Goal: Task Accomplishment & Management: Manage account settings

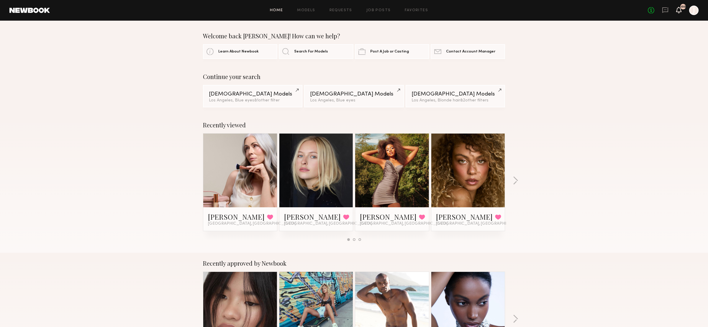
click at [680, 12] on icon at bounding box center [678, 10] width 5 height 4
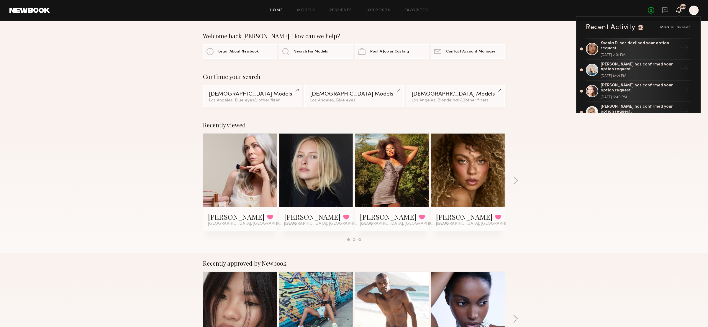
click at [96, 56] on div "Welcome back Jonika! How can we help? Learn About Newbook Search For Models Pos…" at bounding box center [354, 45] width 708 height 27
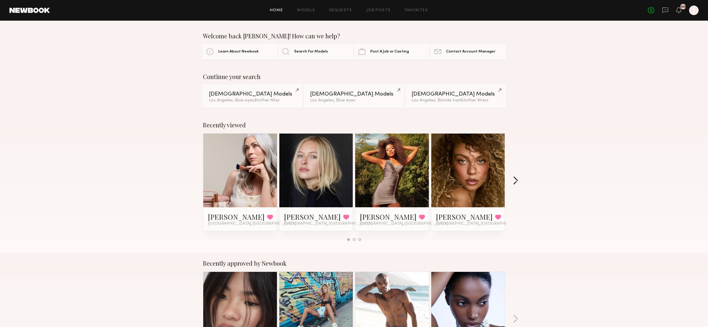
click at [518, 183] on button "button" at bounding box center [516, 181] width 6 height 10
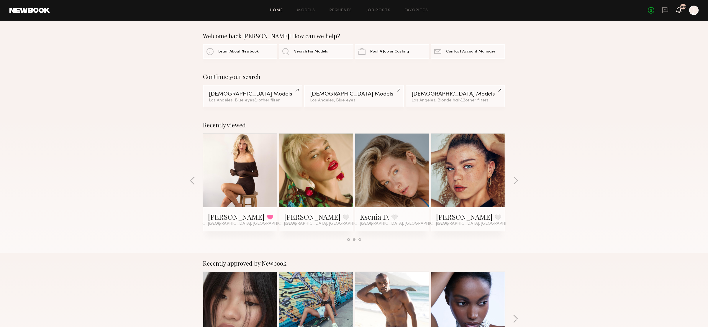
click at [677, 9] on icon at bounding box center [678, 10] width 5 height 4
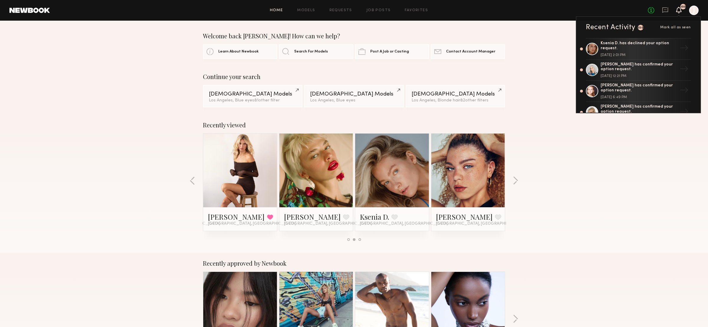
drag, startPoint x: 54, startPoint y: 26, endPoint x: 446, endPoint y: 4, distance: 392.9
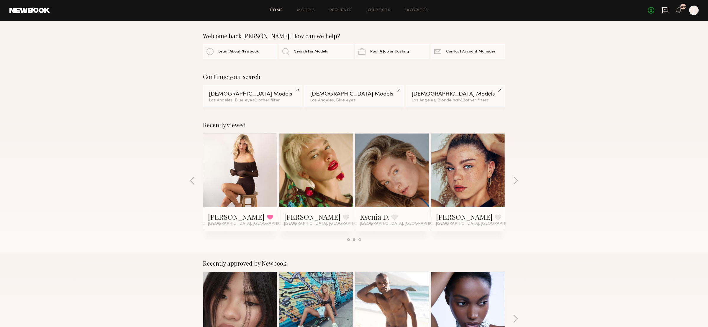
click at [666, 9] on icon at bounding box center [665, 10] width 6 height 6
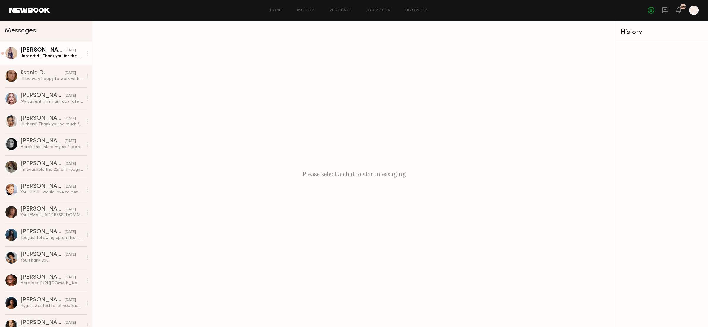
click at [42, 48] on div "Kristin K." at bounding box center [42, 50] width 44 height 6
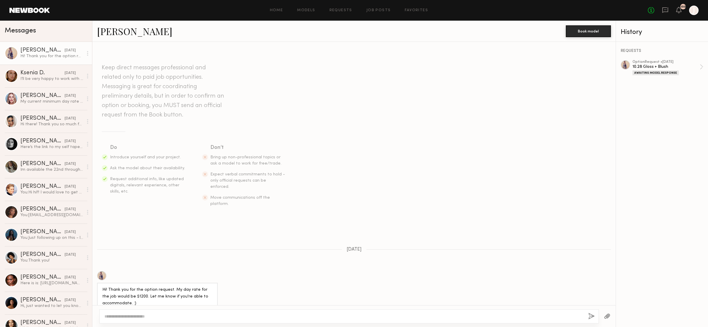
click at [108, 30] on link "Kristin K." at bounding box center [134, 31] width 75 height 13
click at [377, 10] on link "Job Posts" at bounding box center [378, 11] width 24 height 4
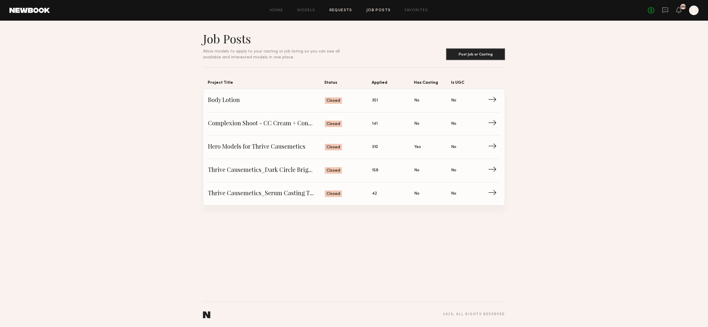
click at [344, 9] on link "Requests" at bounding box center [340, 11] width 23 height 4
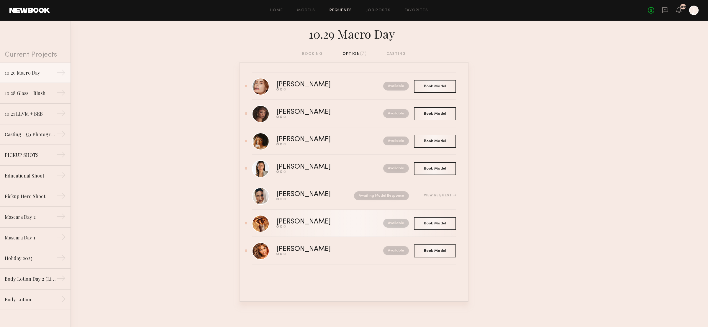
click at [303, 226] on div "Send request Model response Book model" at bounding box center [316, 226] width 81 height 2
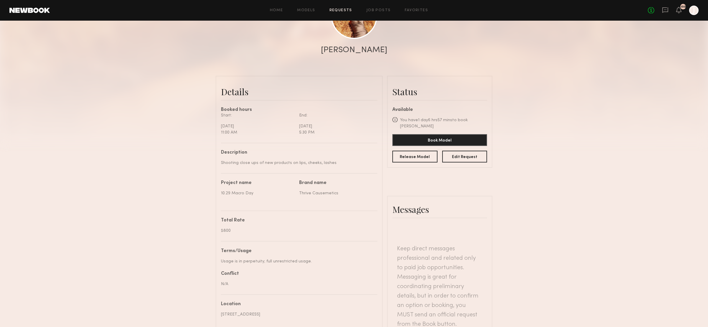
scroll to position [12, 0]
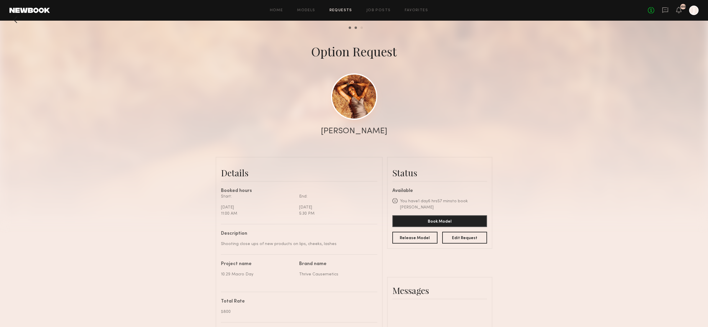
click at [358, 95] on link at bounding box center [354, 96] width 46 height 46
click at [339, 9] on link "Requests" at bounding box center [340, 11] width 23 height 4
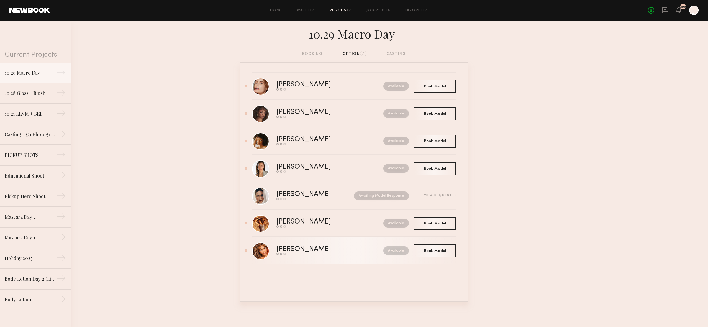
click at [331, 243] on link "Brianna W. Send request Model response Book model Available" at bounding box center [354, 250] width 204 height 27
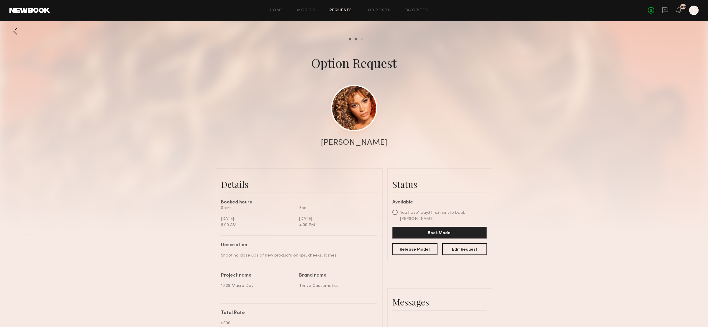
click at [351, 106] on link at bounding box center [354, 108] width 46 height 46
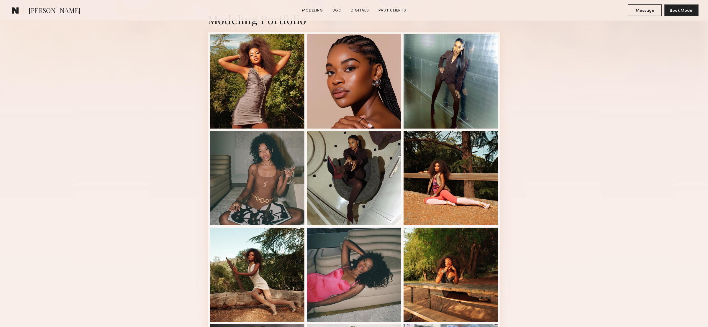
scroll to position [209, 0]
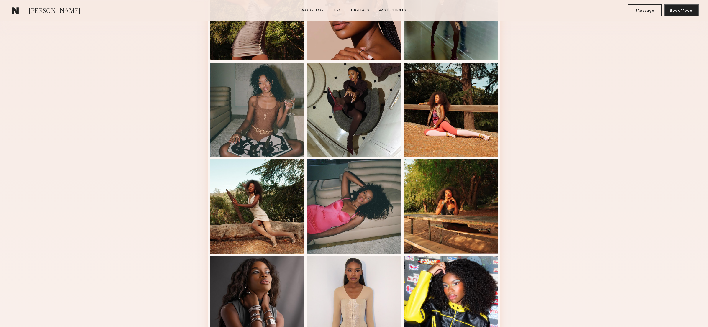
click at [533, 86] on div "Modeling Portfolio View More" at bounding box center [354, 156] width 708 height 459
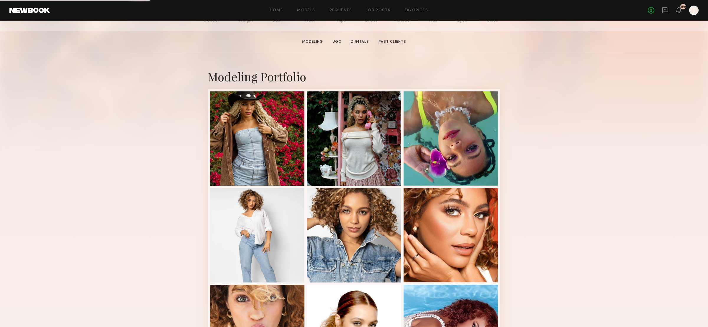
scroll to position [84, 0]
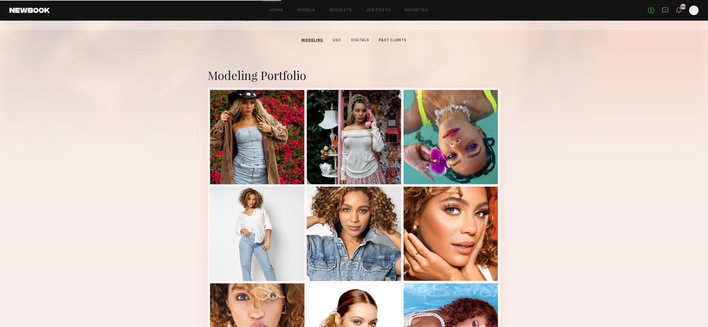
click at [555, 122] on div "Modeling Portfolio View More" at bounding box center [354, 280] width 708 height 459
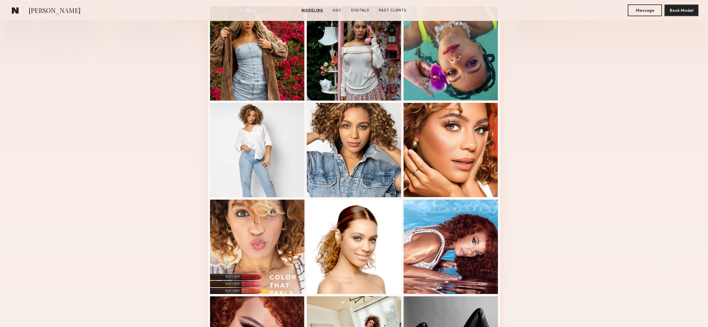
scroll to position [168, 0]
